Goal: Information Seeking & Learning: Learn about a topic

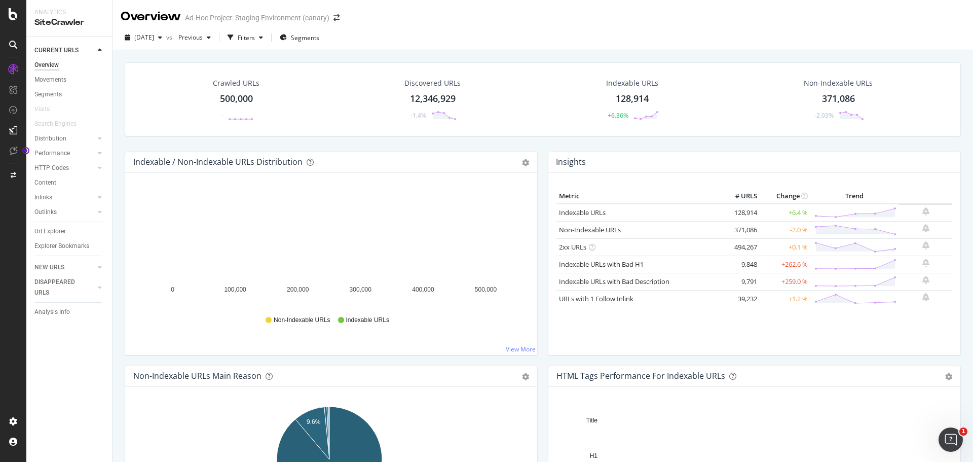
scroll to position [51, 0]
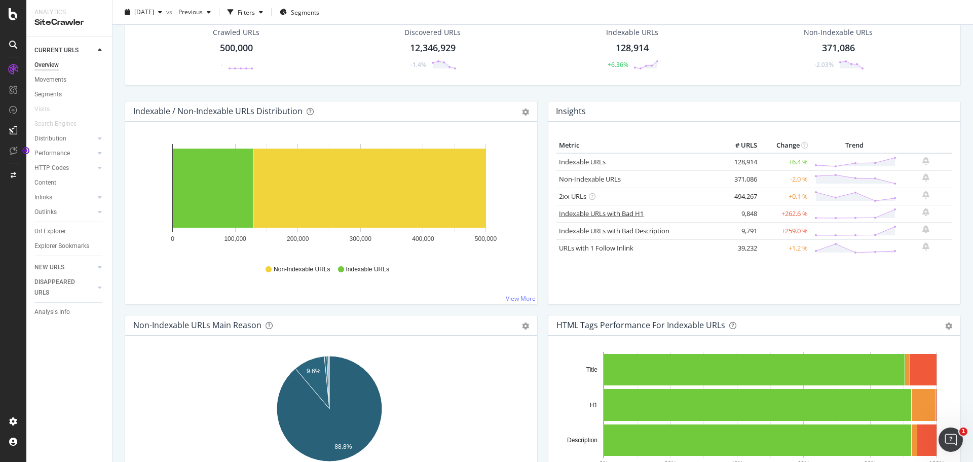
click at [594, 214] on link "Indexable URLs with Bad H1" at bounding box center [601, 213] width 85 height 9
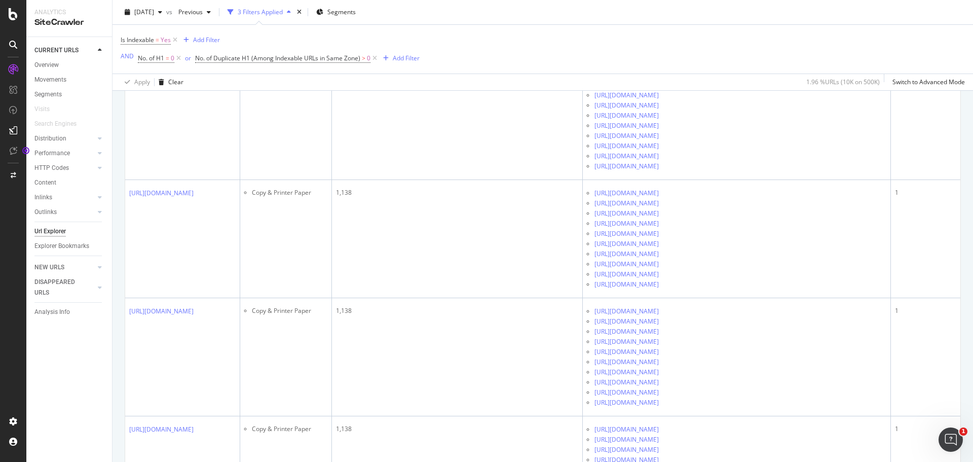
scroll to position [2129, 0]
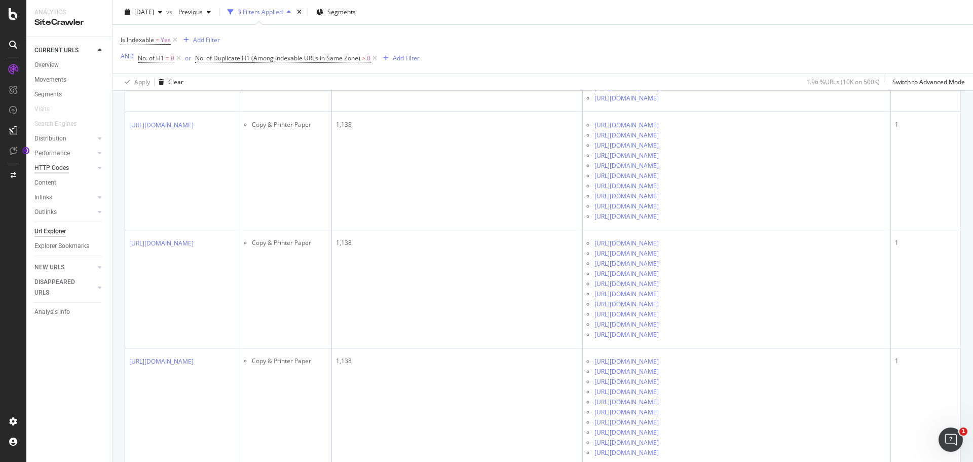
click at [57, 167] on div "HTTP Codes" at bounding box center [51, 168] width 34 height 11
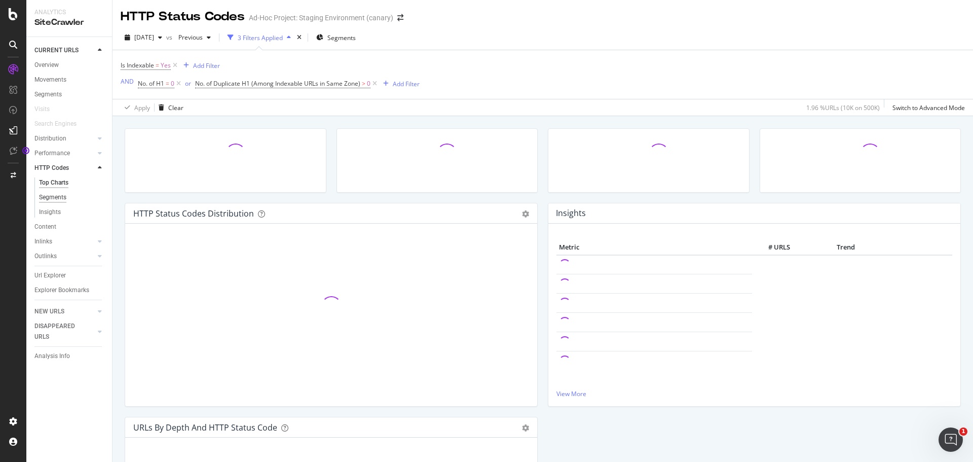
click at [59, 195] on div "Segments" at bounding box center [52, 197] width 27 height 11
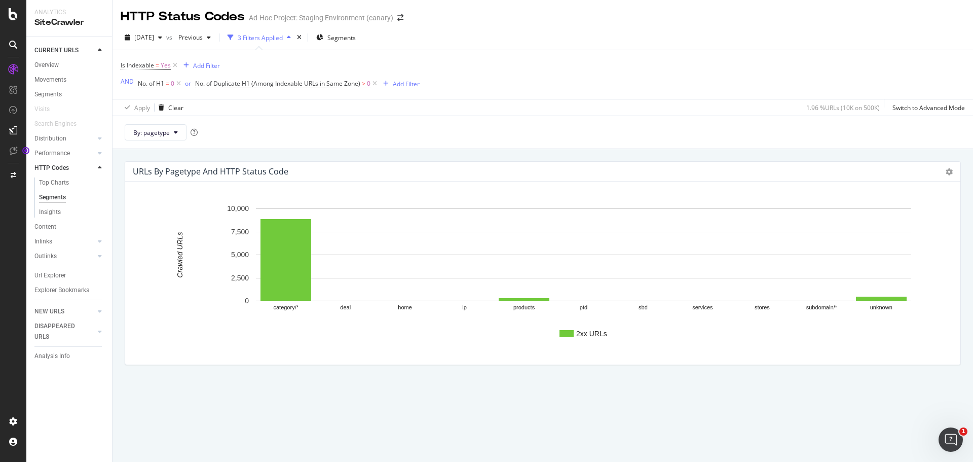
click at [70, 163] on link "HTTP Codes" at bounding box center [64, 168] width 60 height 11
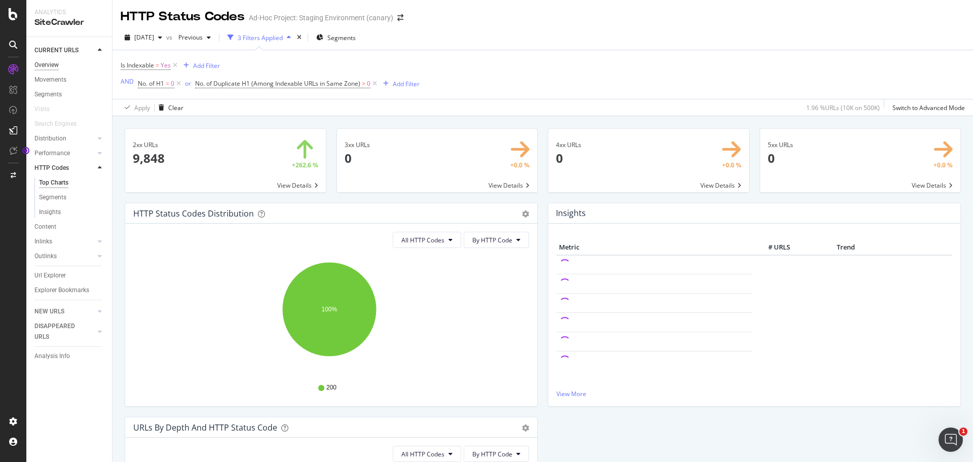
click at [52, 64] on div "Overview" at bounding box center [46, 65] width 24 height 11
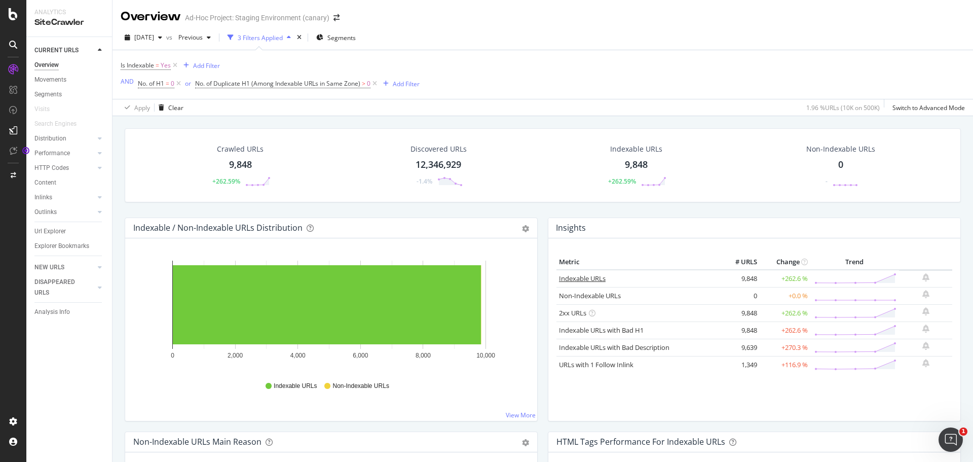
click at [583, 279] on link "Indexable URLs" at bounding box center [582, 278] width 47 height 9
click at [590, 279] on link "Indexable URLs" at bounding box center [582, 278] width 47 height 9
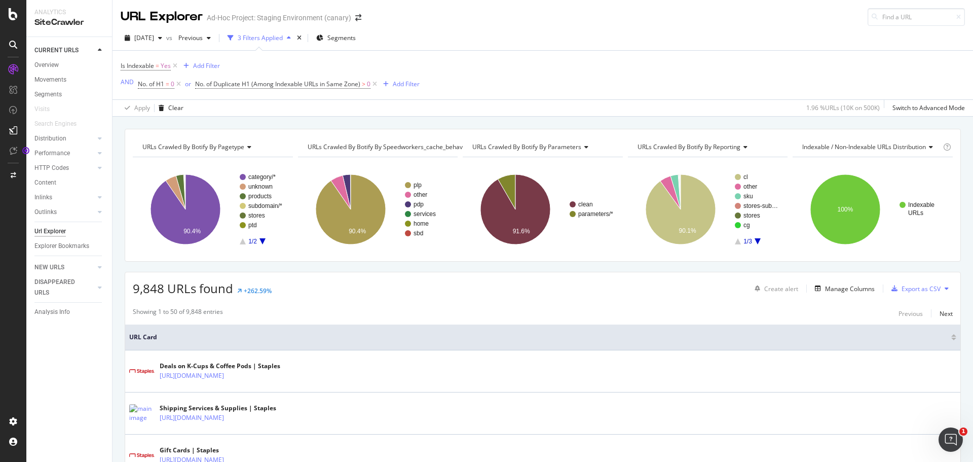
click at [406, 149] on span "URLs Crawled By Botify By speedworkers_cache_behaviors" at bounding box center [391, 146] width 166 height 9
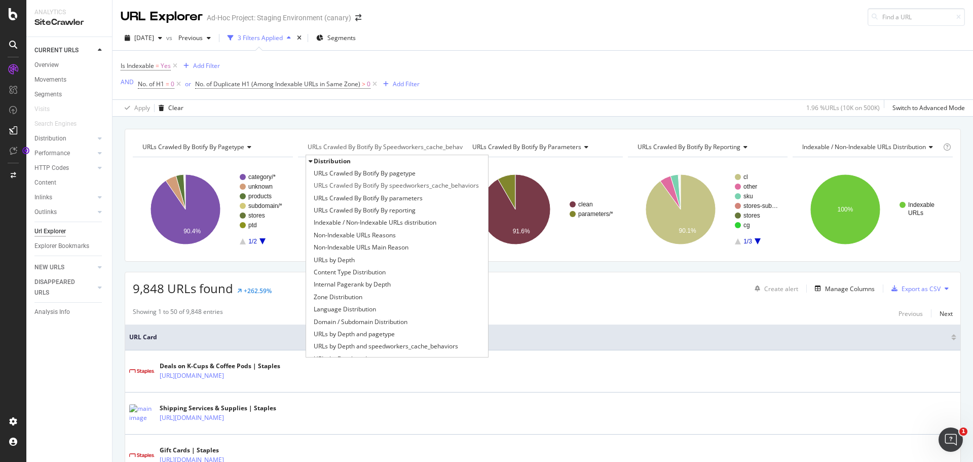
click at [761, 119] on div "URLs Crawled By Botify By pagetype Chart (by Value) Table Expand Export as CSV …" at bounding box center [543, 129] width 861 height 24
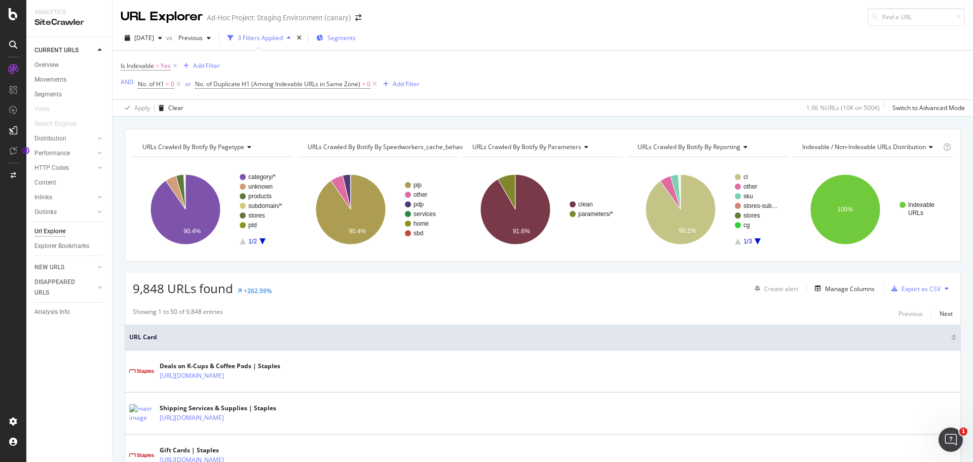
click at [356, 39] on span "Segments" at bounding box center [342, 37] width 28 height 9
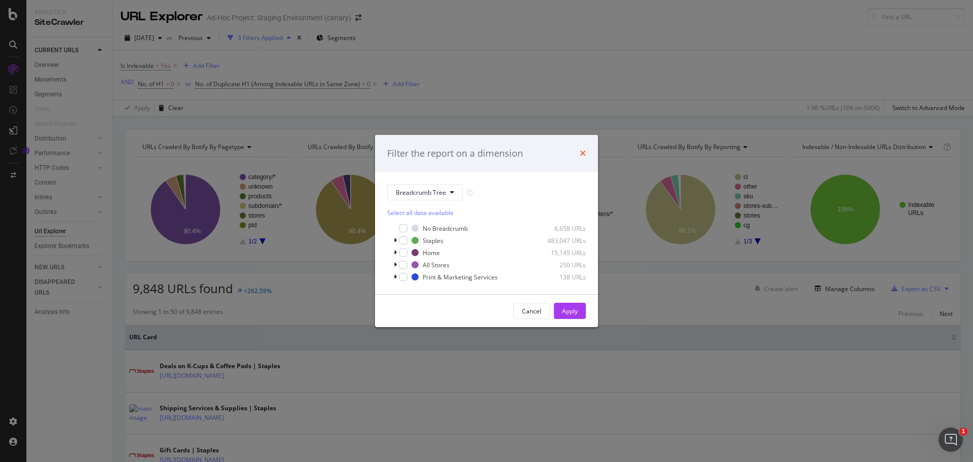
click at [581, 154] on icon "times" at bounding box center [583, 153] width 6 height 8
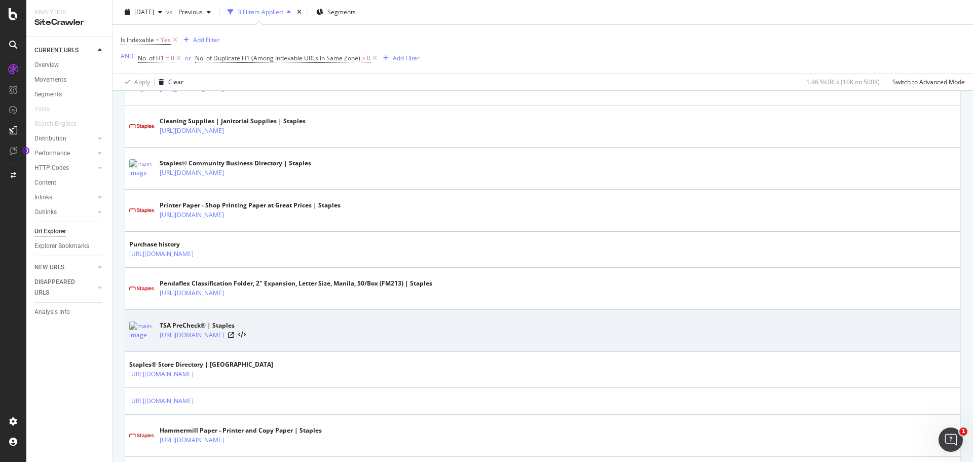
scroll to position [760, 0]
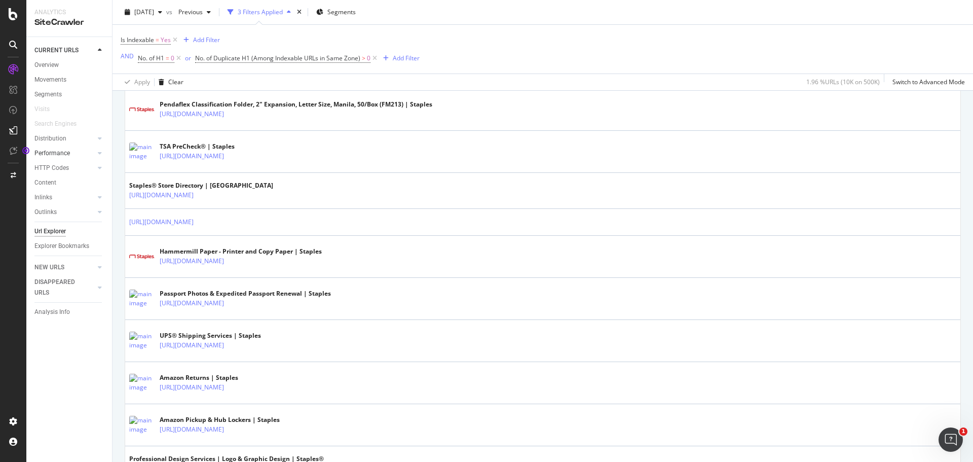
drag, startPoint x: 67, startPoint y: 155, endPoint x: 72, endPoint y: 156, distance: 5.2
click at [67, 155] on div "Performance" at bounding box center [51, 153] width 35 height 11
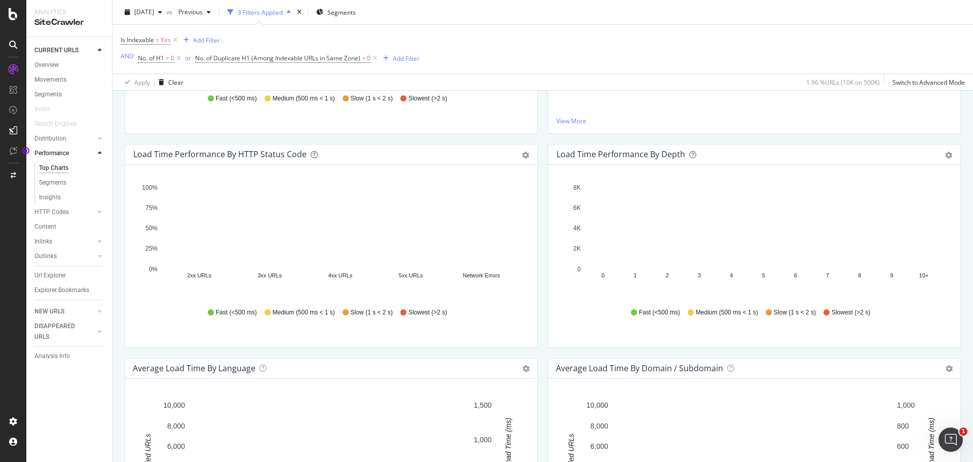
scroll to position [456, 0]
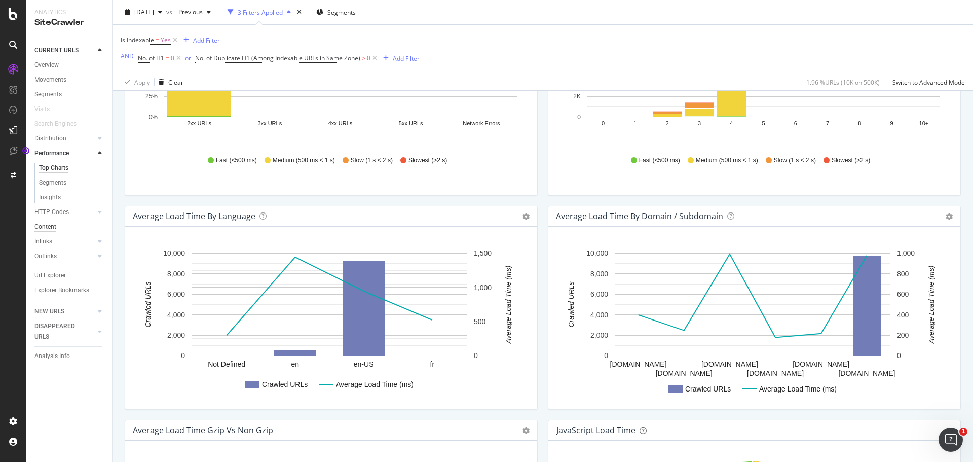
click at [54, 226] on div "Content" at bounding box center [45, 227] width 22 height 11
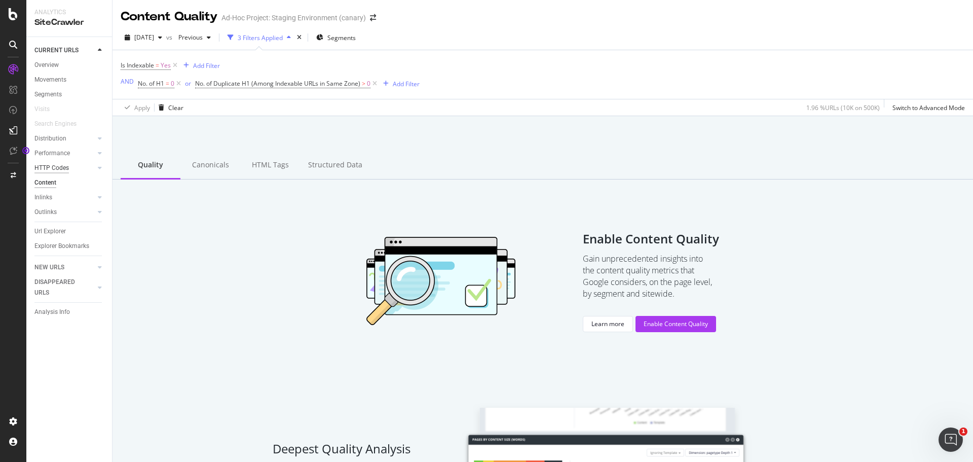
click at [57, 168] on div "HTTP Codes" at bounding box center [51, 168] width 34 height 11
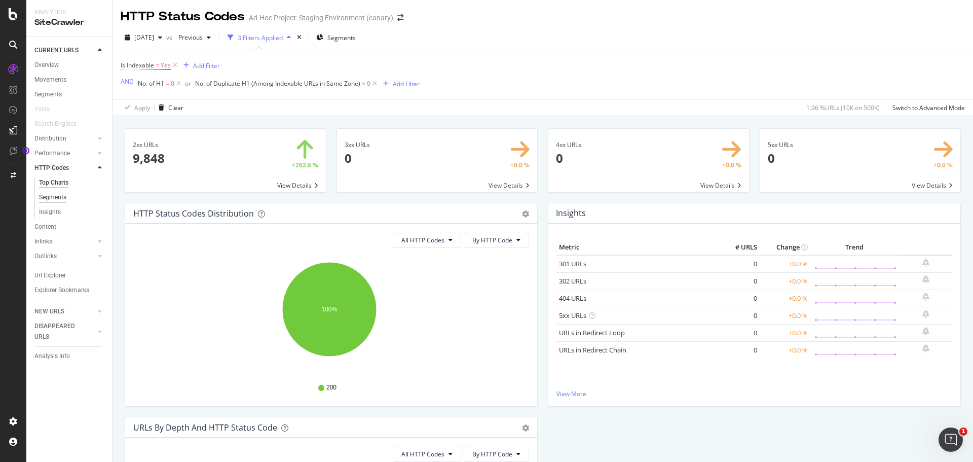
click at [51, 196] on div "Segments" at bounding box center [52, 197] width 27 height 11
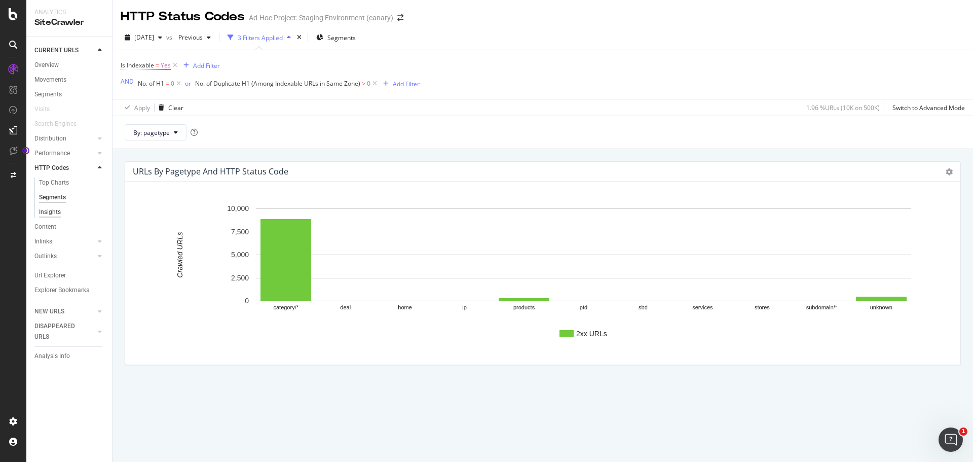
click at [51, 211] on div "Insights" at bounding box center [50, 212] width 22 height 11
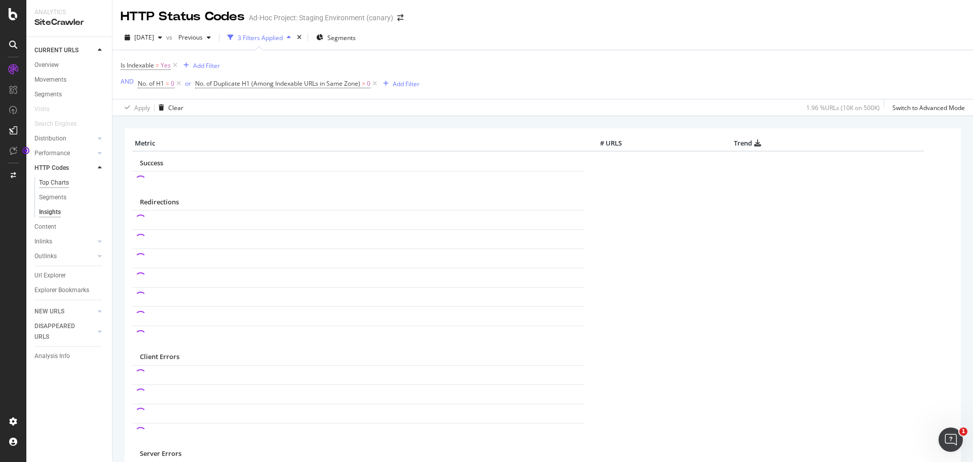
click at [52, 180] on div "Top Charts" at bounding box center [54, 182] width 30 height 11
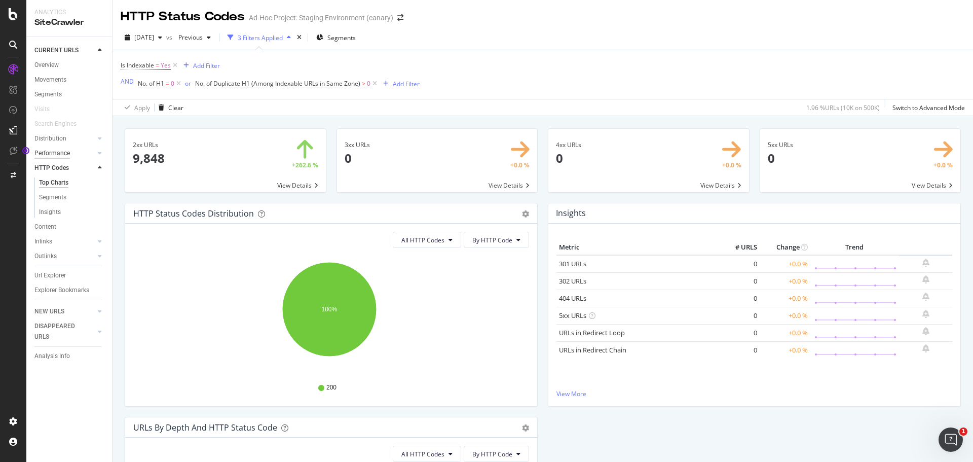
click at [48, 153] on div "Performance" at bounding box center [51, 153] width 35 height 11
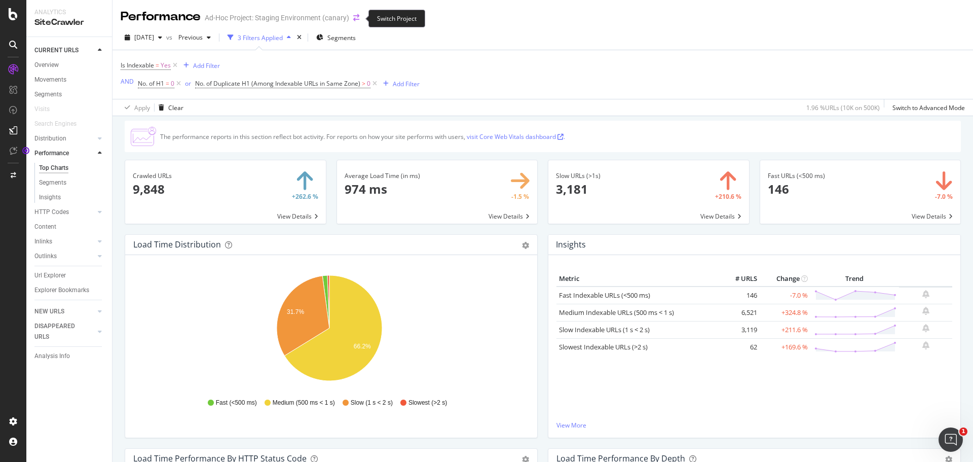
click at [358, 21] on icon "arrow-right-arrow-left" at bounding box center [356, 17] width 6 height 7
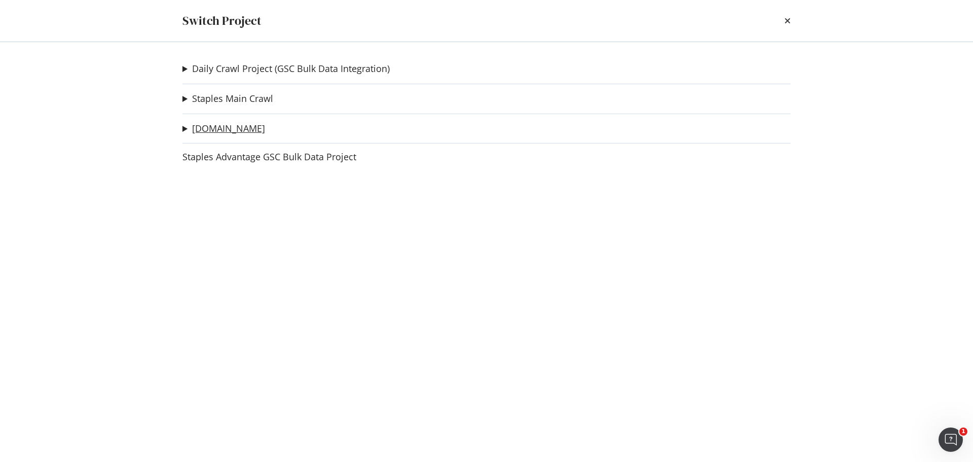
click at [264, 129] on link "[DOMAIN_NAME]" at bounding box center [228, 128] width 73 height 11
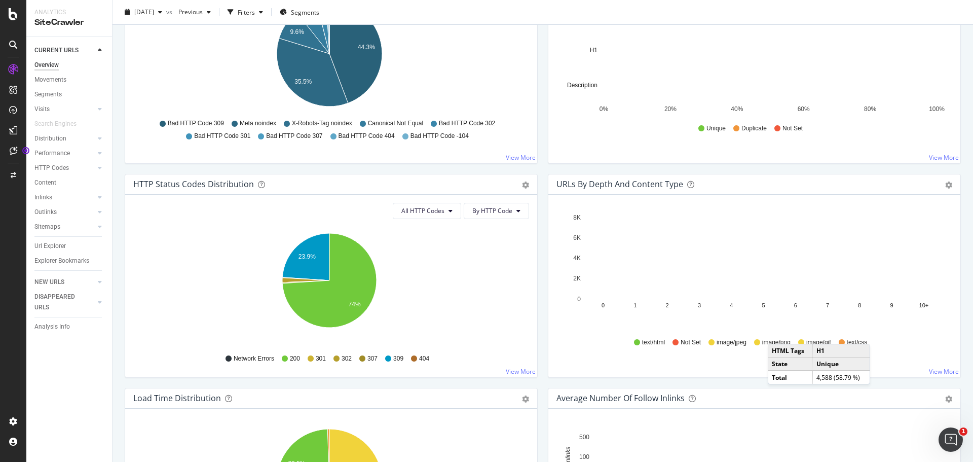
scroll to position [659, 0]
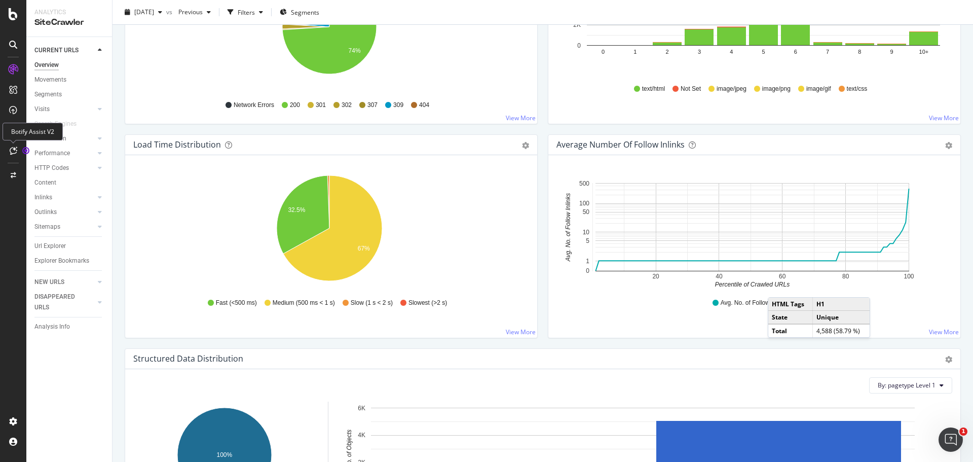
click at [14, 152] on icon at bounding box center [14, 151] width 8 height 8
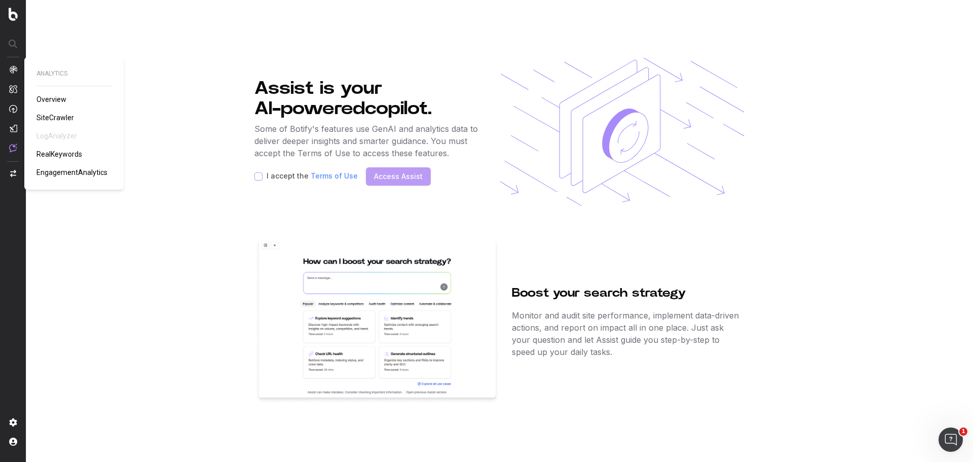
click at [58, 151] on span "RealKeywords" at bounding box center [60, 154] width 46 height 8
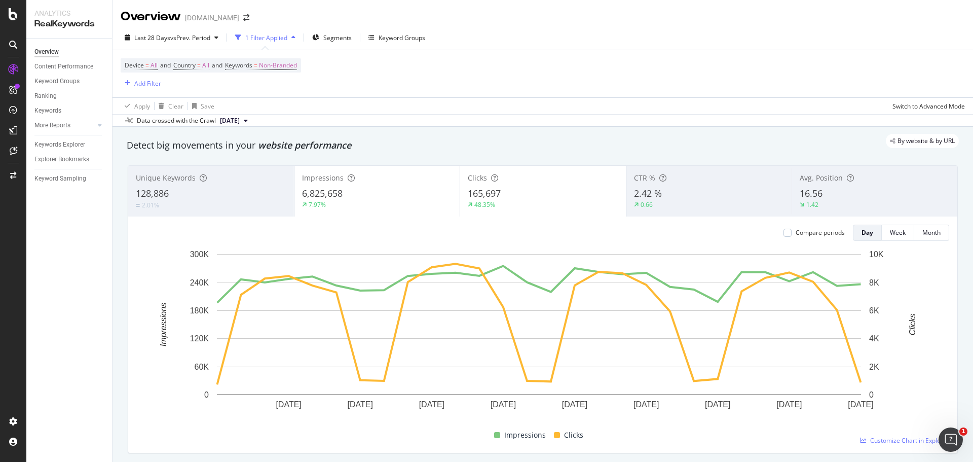
click at [186, 194] on div "128,886" at bounding box center [211, 193] width 151 height 13
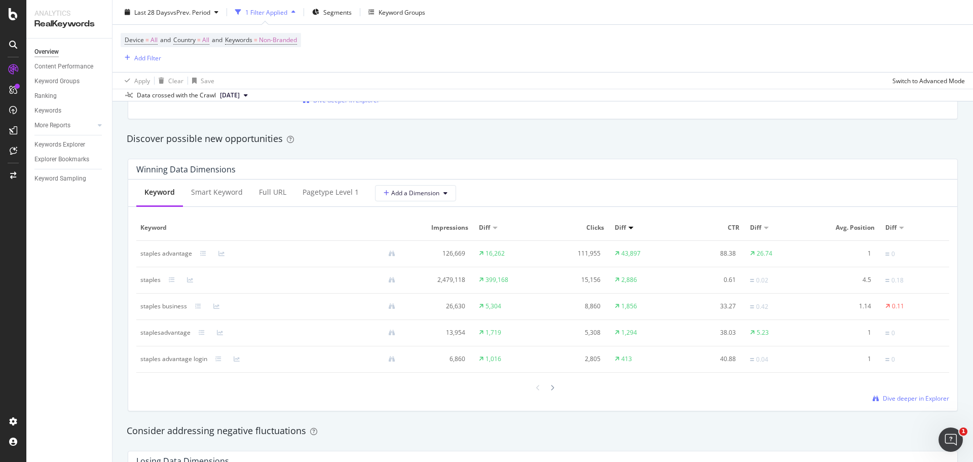
scroll to position [862, 0]
click at [223, 191] on div "Smart Keyword" at bounding box center [217, 190] width 52 height 10
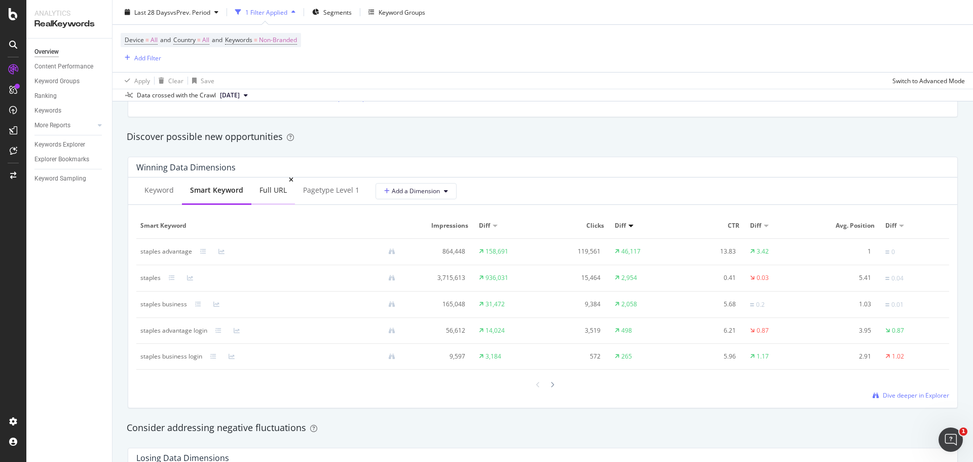
click at [260, 192] on div "Full URL" at bounding box center [273, 190] width 27 height 10
click at [327, 191] on div "pagetype Level 1" at bounding box center [330, 190] width 56 height 10
click at [275, 194] on div "Full URL" at bounding box center [271, 190] width 27 height 10
click at [210, 194] on div "Smart Keyword" at bounding box center [216, 190] width 52 height 10
click at [171, 194] on div "Keyword" at bounding box center [158, 190] width 29 height 10
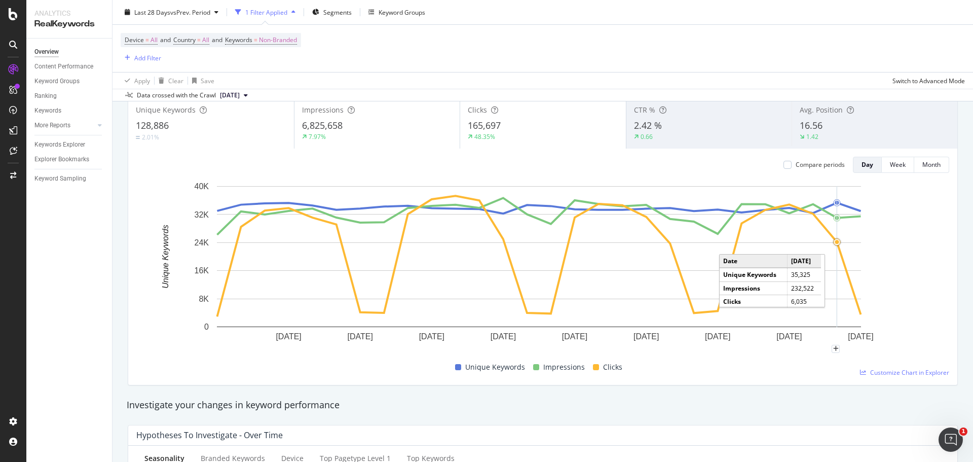
scroll to position [0, 0]
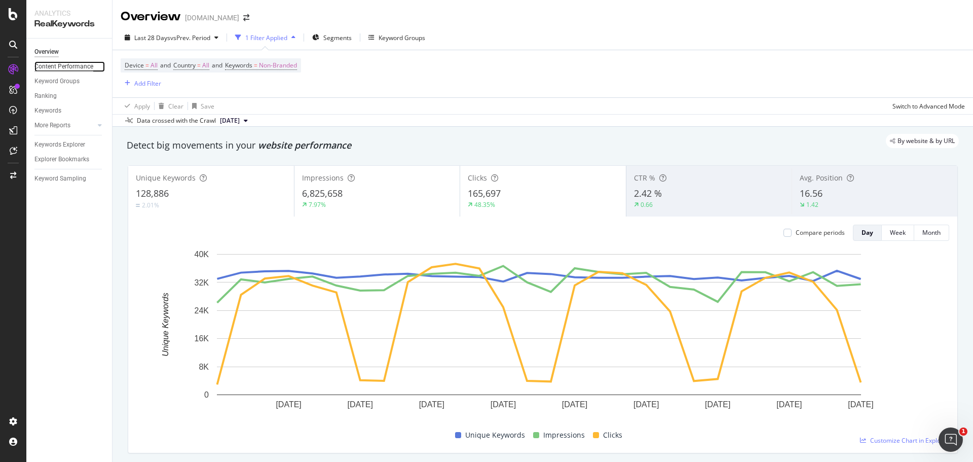
click at [57, 64] on div "Content Performance" at bounding box center [63, 66] width 59 height 11
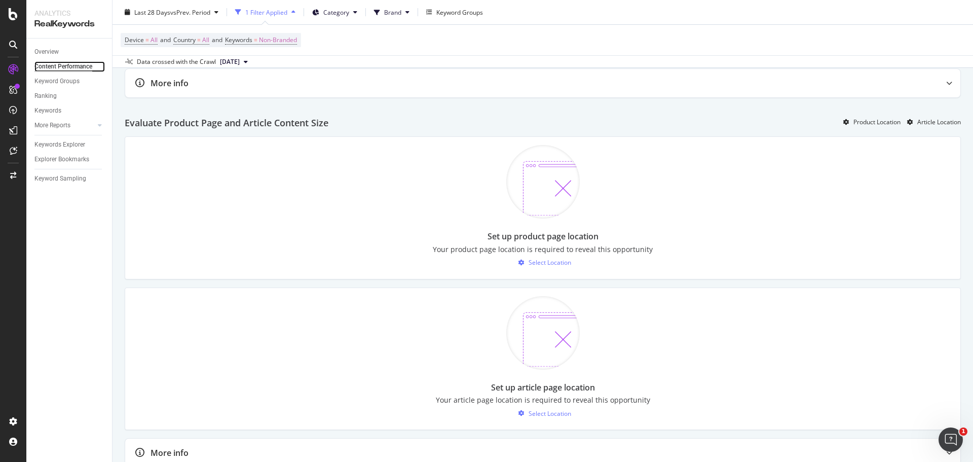
scroll to position [862, 0]
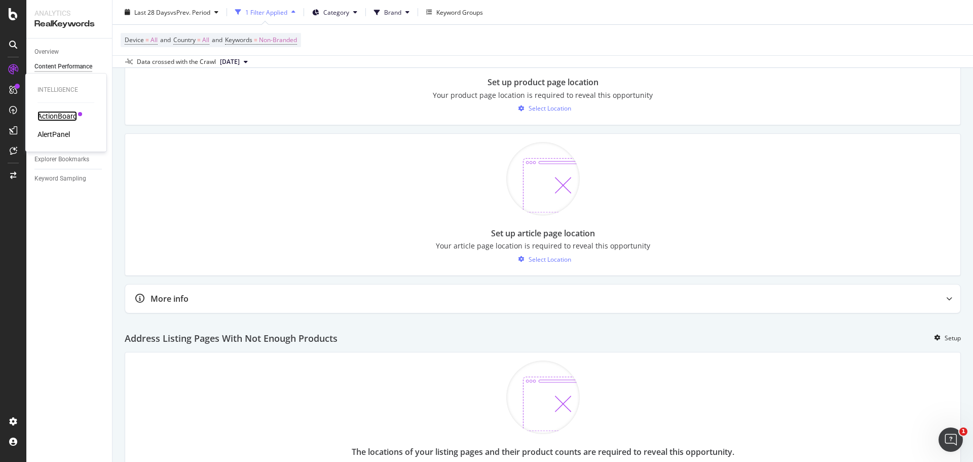
click at [53, 117] on div "ActionBoard" at bounding box center [58, 116] width 40 height 10
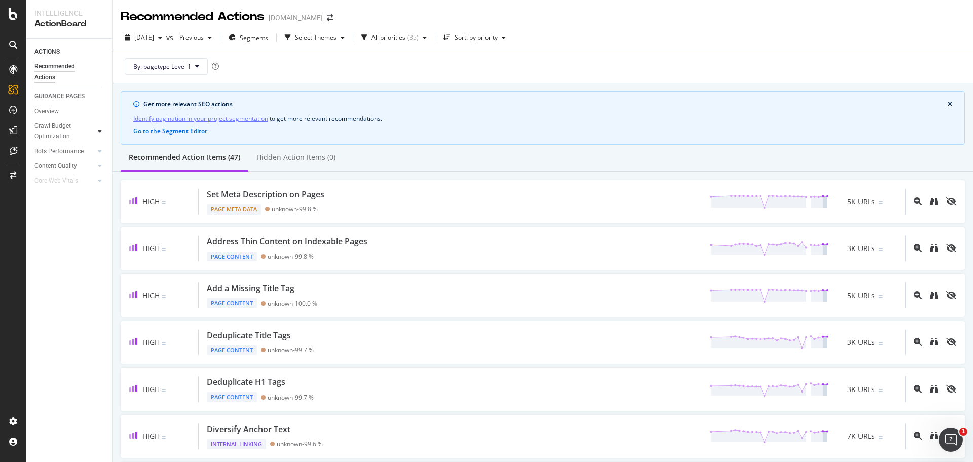
click at [100, 131] on icon at bounding box center [100, 131] width 4 height 6
click at [59, 154] on div "Landing Page Crawled" at bounding box center [67, 156] width 57 height 21
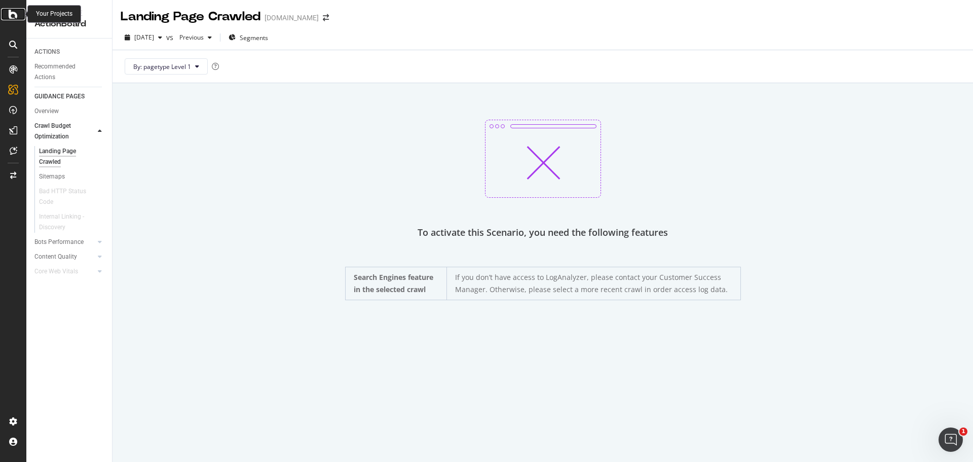
click at [15, 13] on icon at bounding box center [13, 14] width 9 height 12
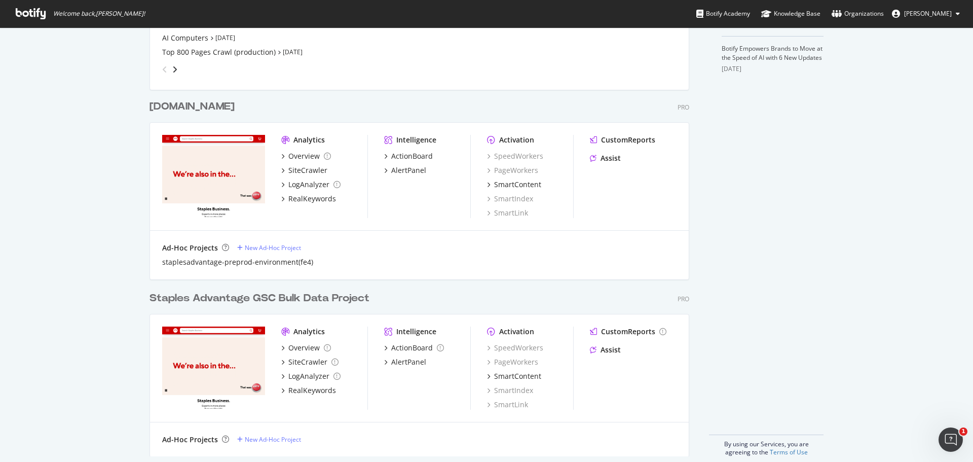
scroll to position [417, 0]
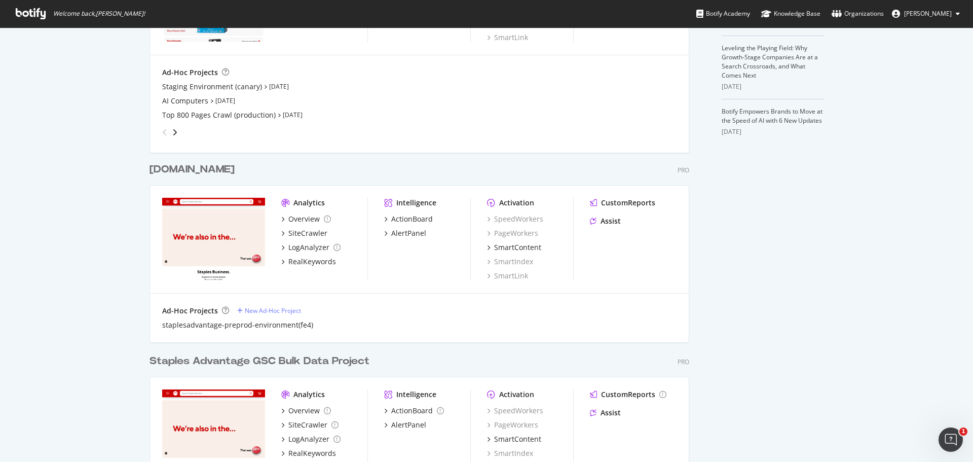
scroll to position [355, 0]
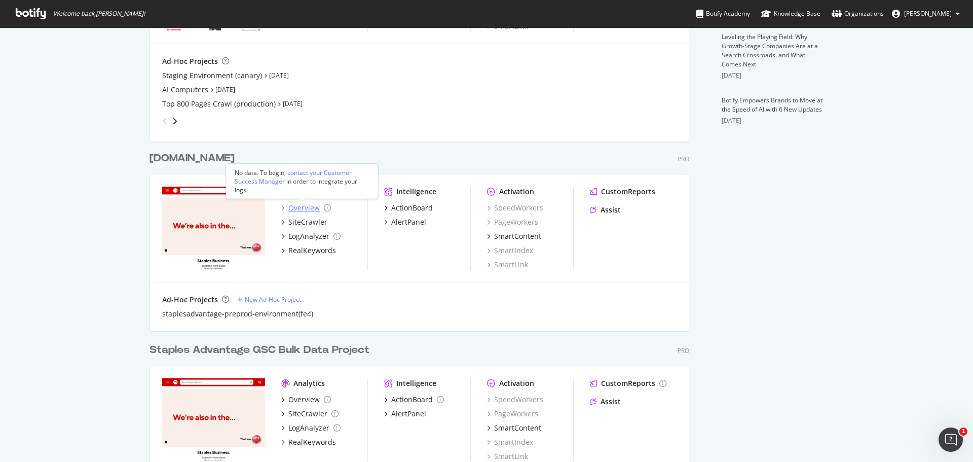
click at [301, 206] on div "Overview" at bounding box center [303, 208] width 31 height 10
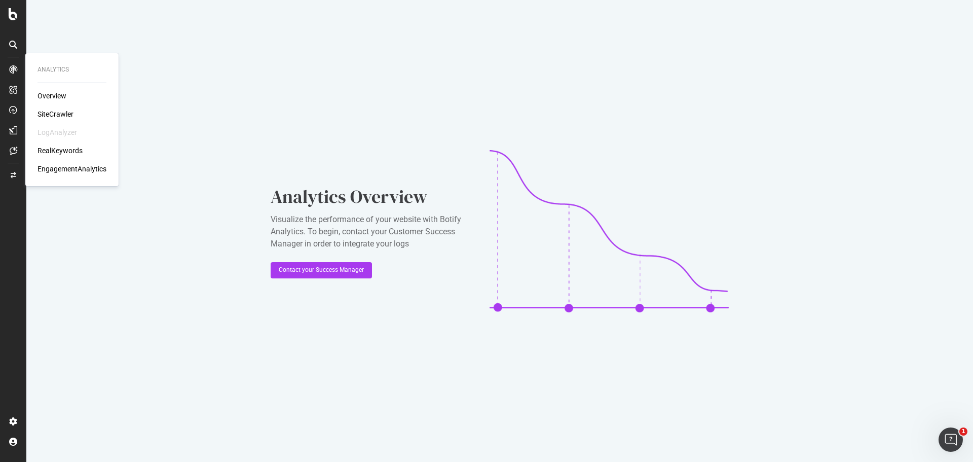
click at [59, 95] on div "Overview" at bounding box center [52, 96] width 29 height 10
click at [54, 113] on div "SiteCrawler" at bounding box center [56, 114] width 36 height 10
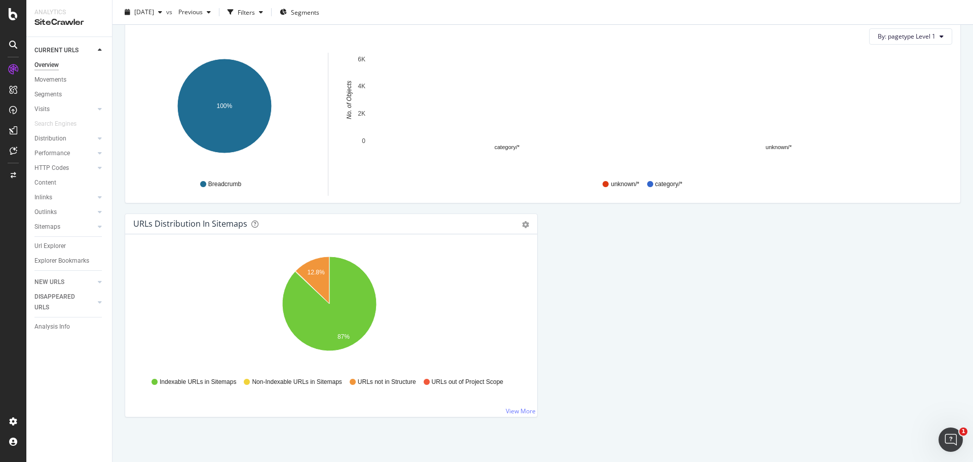
scroll to position [1009, 0]
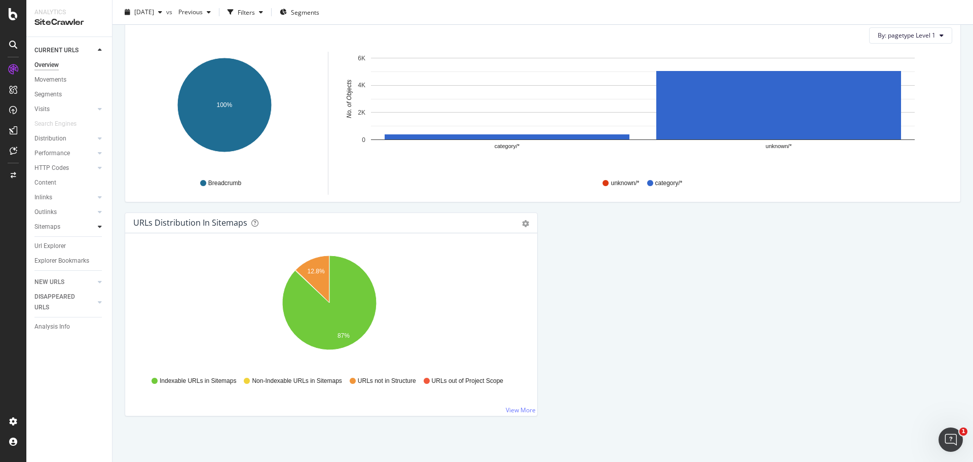
click at [99, 226] on icon at bounding box center [100, 227] width 4 height 6
click at [101, 214] on icon at bounding box center [100, 212] width 4 height 6
click at [101, 196] on icon at bounding box center [100, 197] width 4 height 6
click at [100, 251] on div at bounding box center [100, 256] width 10 height 10
click at [102, 273] on div at bounding box center [100, 271] width 10 height 10
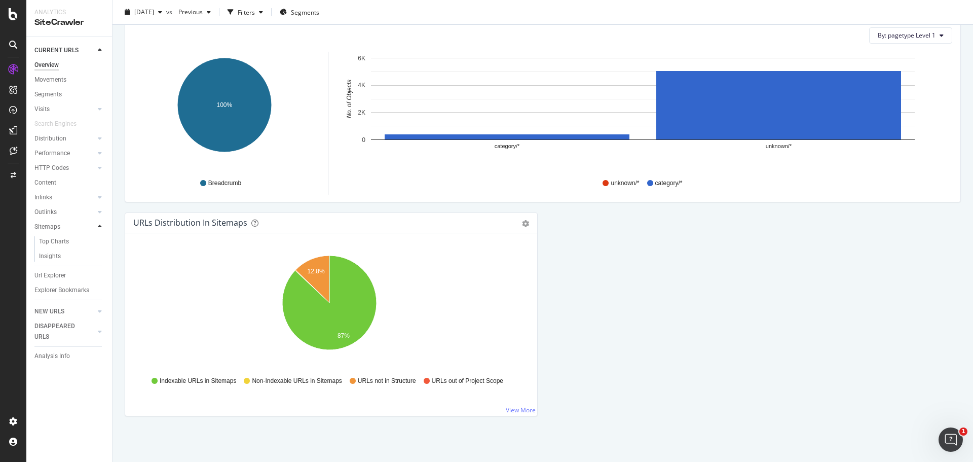
click at [99, 229] on icon at bounding box center [100, 227] width 4 height 6
click at [95, 153] on div at bounding box center [100, 153] width 10 height 10
click at [101, 155] on icon at bounding box center [100, 153] width 4 height 6
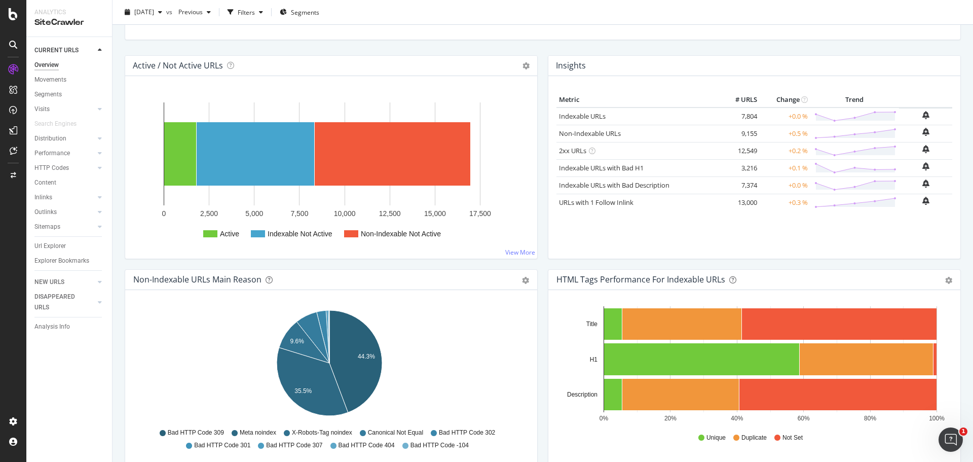
scroll to position [0, 0]
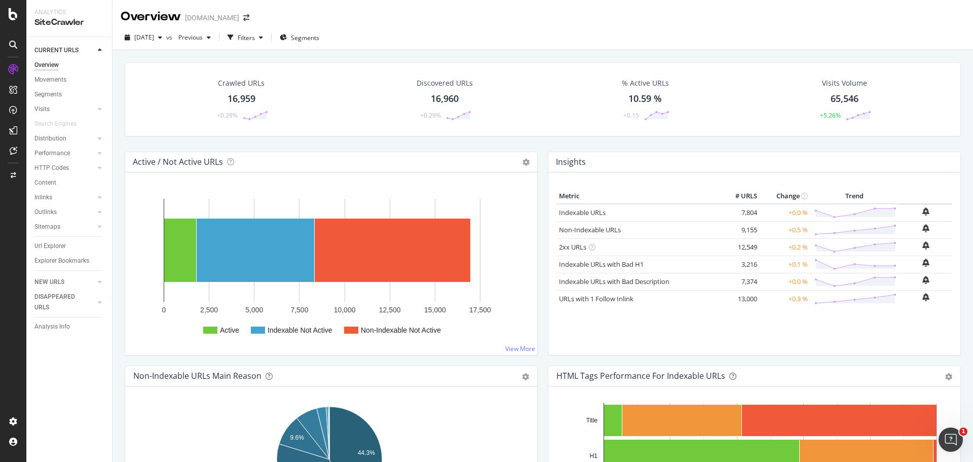
click at [239, 101] on div "16,959" at bounding box center [242, 98] width 28 height 13
